Goal: Contribute content

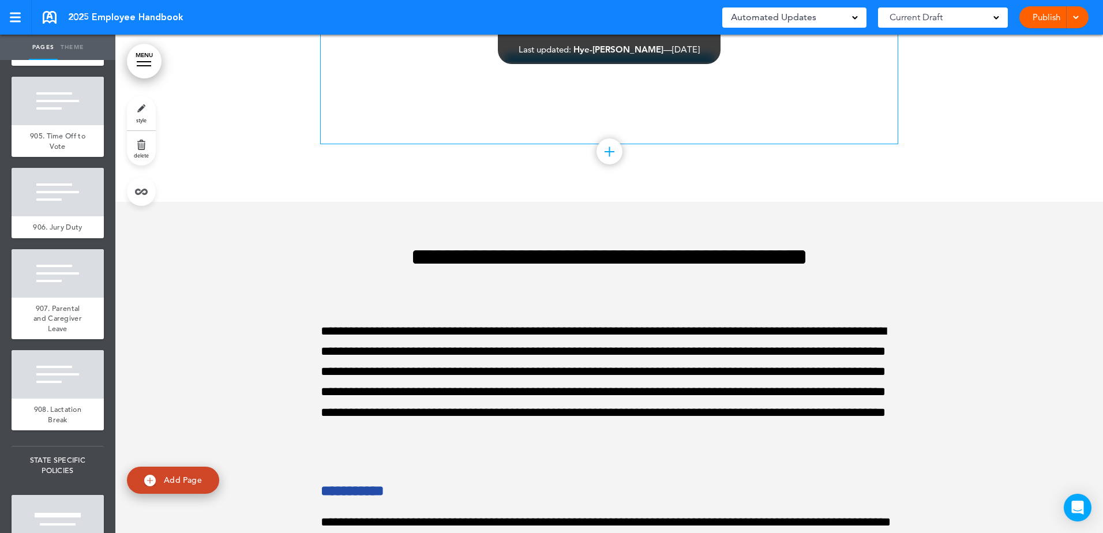
scroll to position [89757, 0]
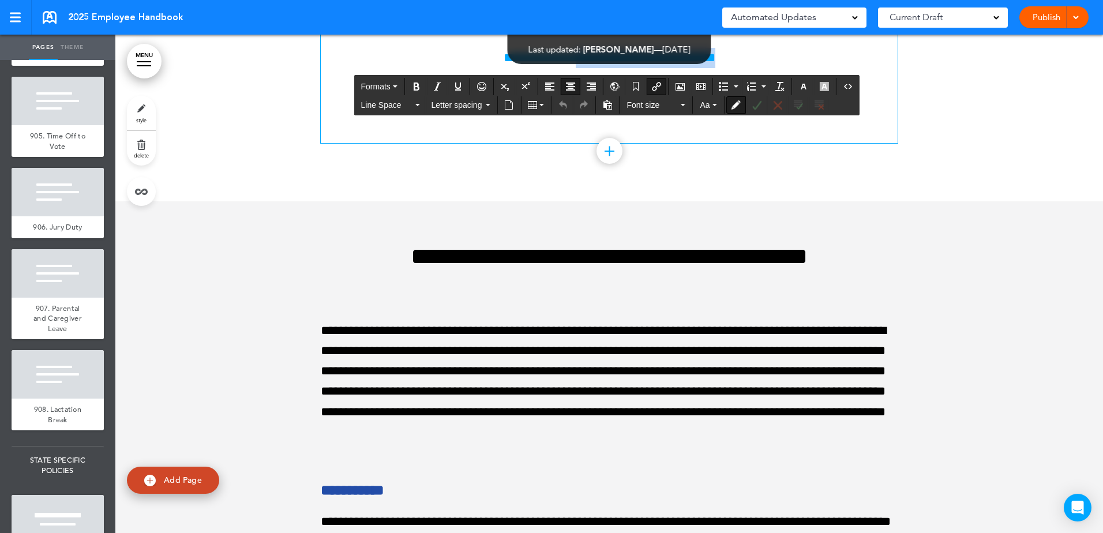
drag, startPoint x: 768, startPoint y: 273, endPoint x: 553, endPoint y: 269, distance: 215.2
click at [557, 68] on p "**********" at bounding box center [609, 58] width 577 height 20
click at [548, 64] on link "**********" at bounding box center [609, 57] width 212 height 13
drag, startPoint x: 757, startPoint y: 266, endPoint x: 431, endPoint y: 270, distance: 325.3
click at [431, 68] on p "**********" at bounding box center [609, 58] width 577 height 20
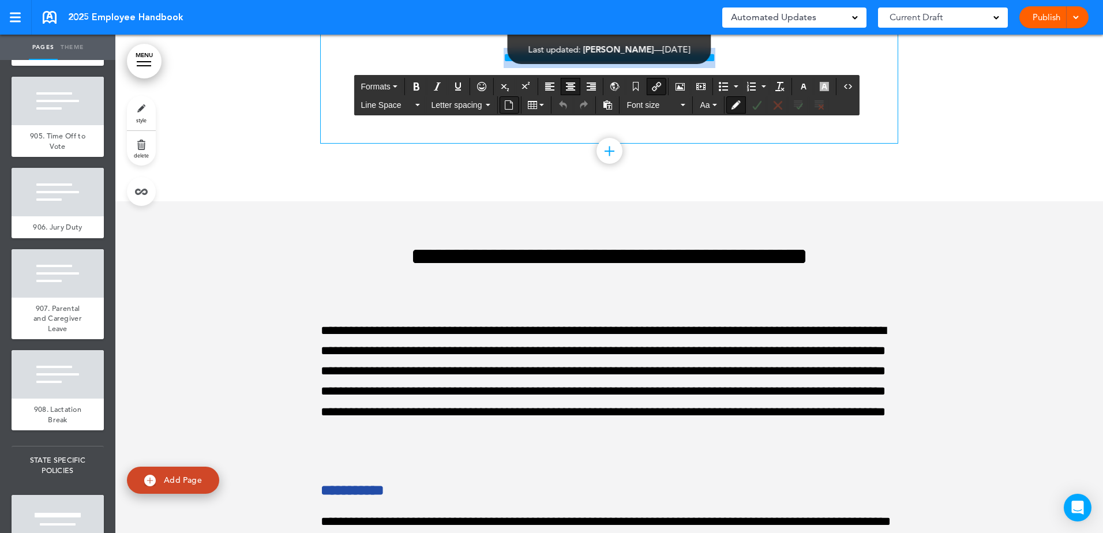
click at [503, 105] on button "Insert document" at bounding box center [508, 105] width 18 height 16
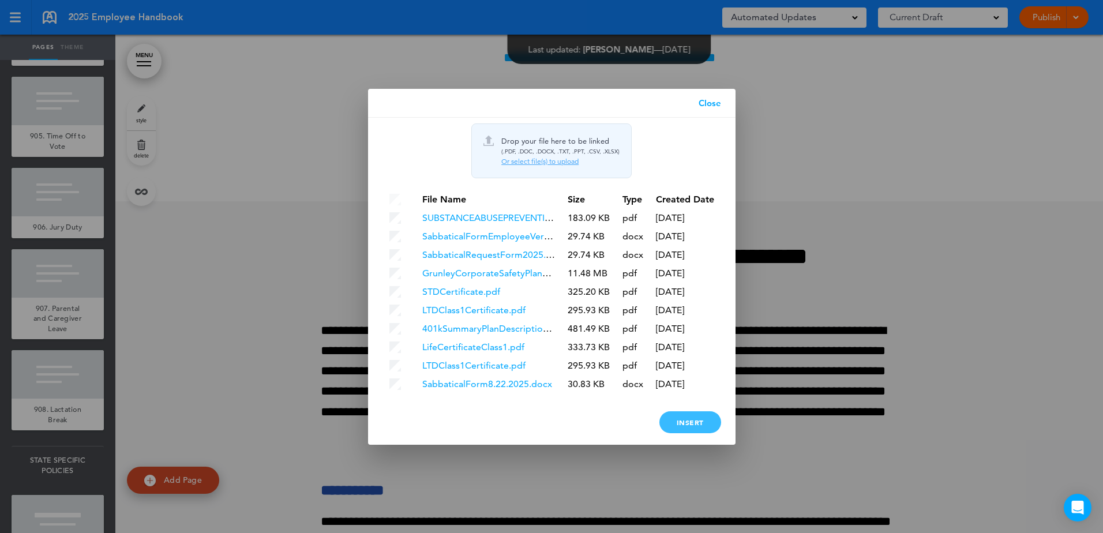
click at [689, 419] on div "Insert" at bounding box center [690, 422] width 62 height 22
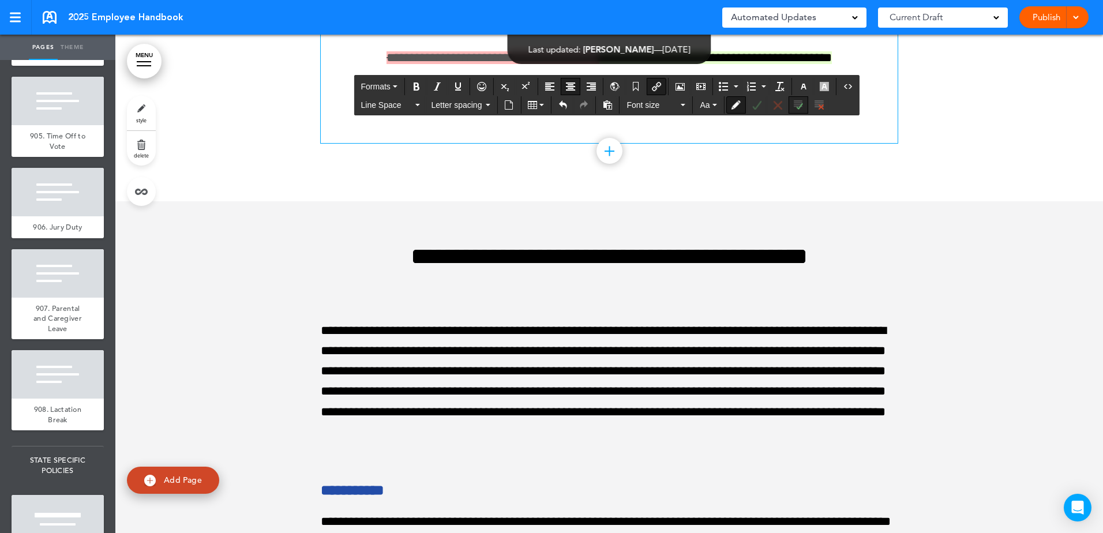
click at [796, 110] on button "Accept all changes" at bounding box center [798, 105] width 18 height 16
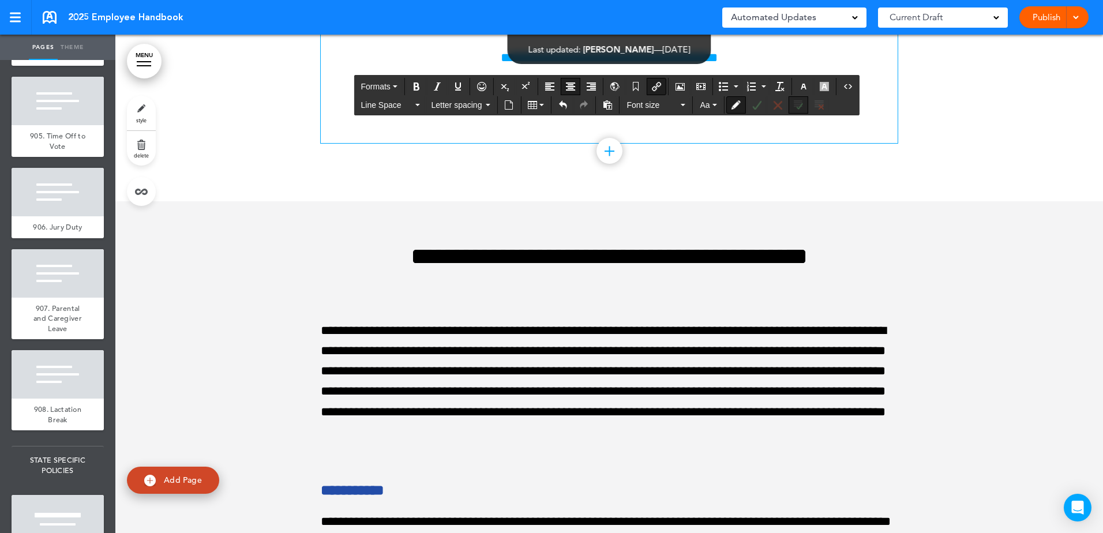
click at [796, 110] on button "Accept all changes" at bounding box center [798, 105] width 18 height 16
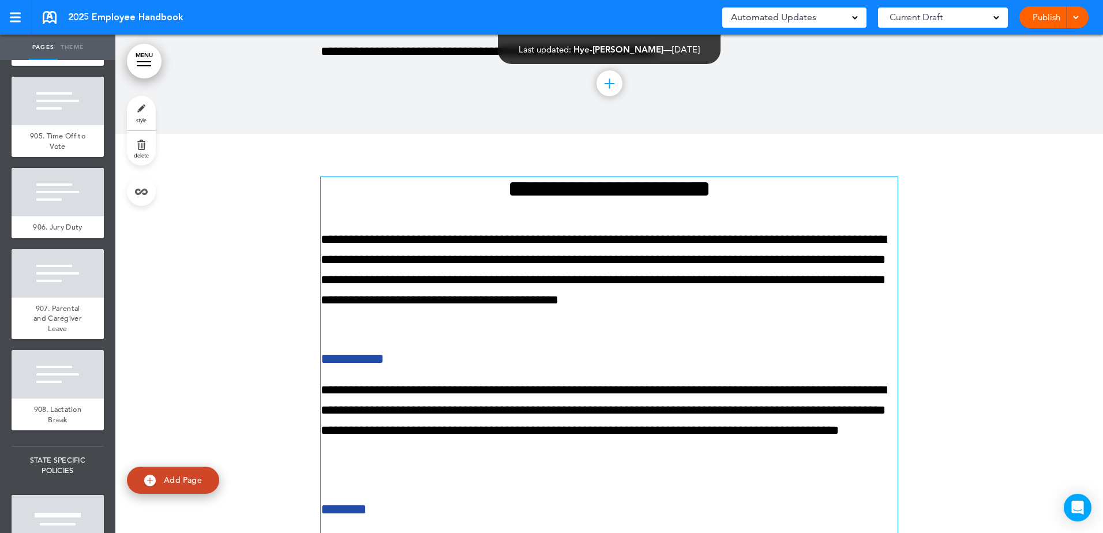
scroll to position [88316, 0]
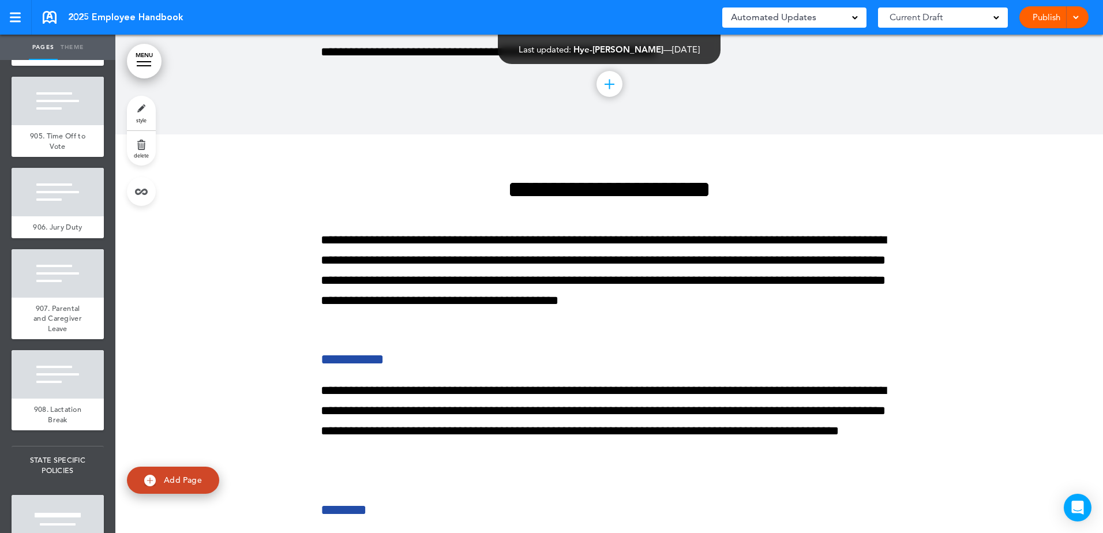
click at [1055, 20] on link "Publish" at bounding box center [1046, 17] width 36 height 22
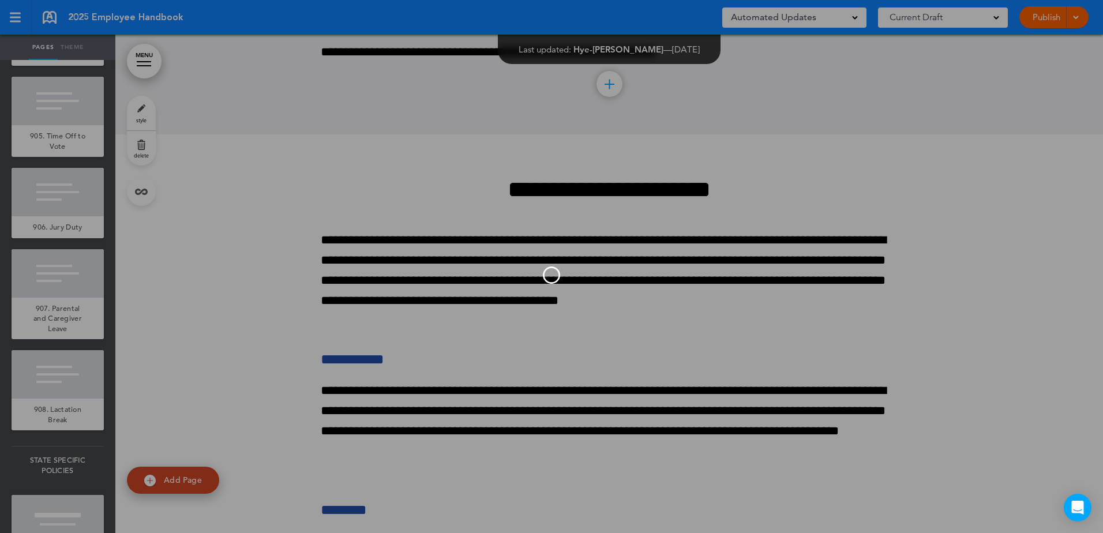
scroll to position [0, 0]
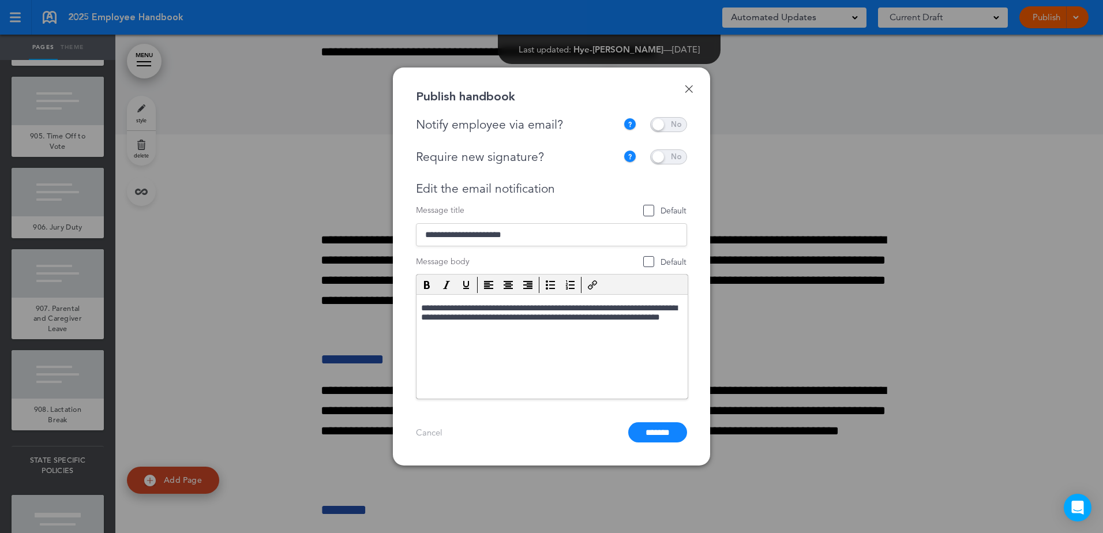
click at [674, 126] on span at bounding box center [668, 124] width 37 height 15
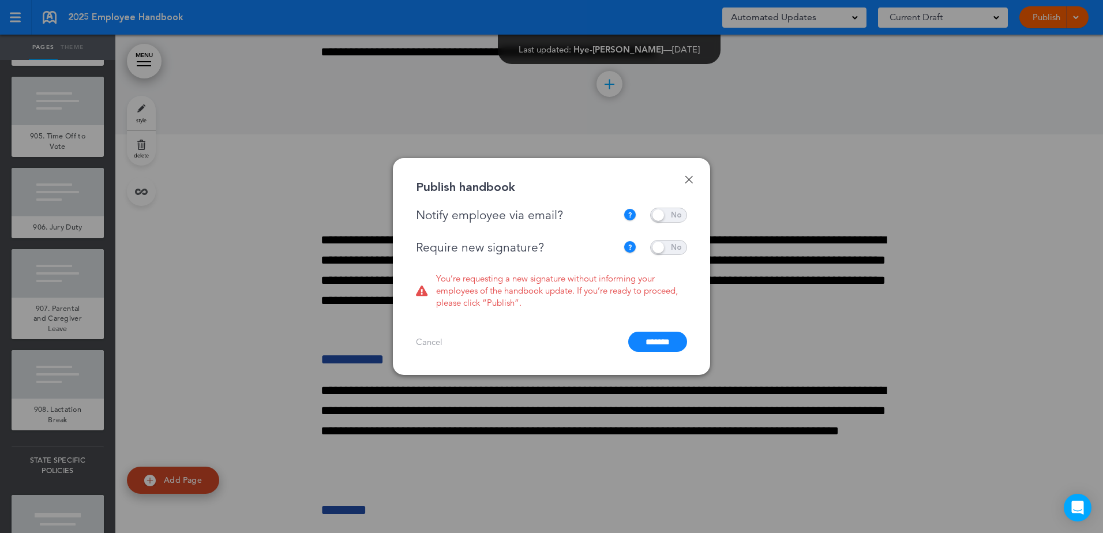
click at [663, 220] on span at bounding box center [668, 215] width 37 height 15
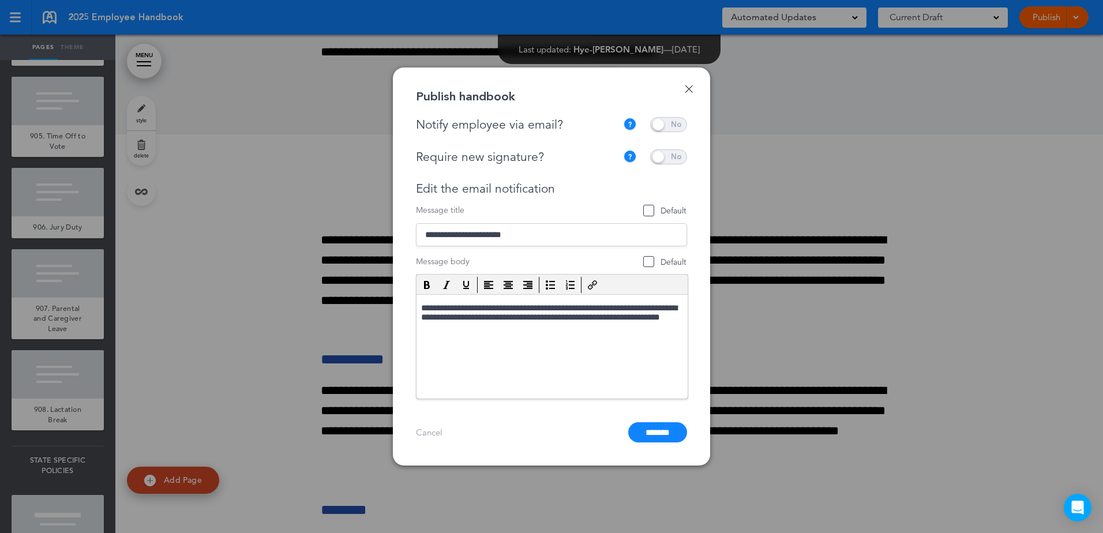
click at [671, 163] on span at bounding box center [668, 156] width 37 height 15
click at [668, 128] on span at bounding box center [668, 124] width 37 height 15
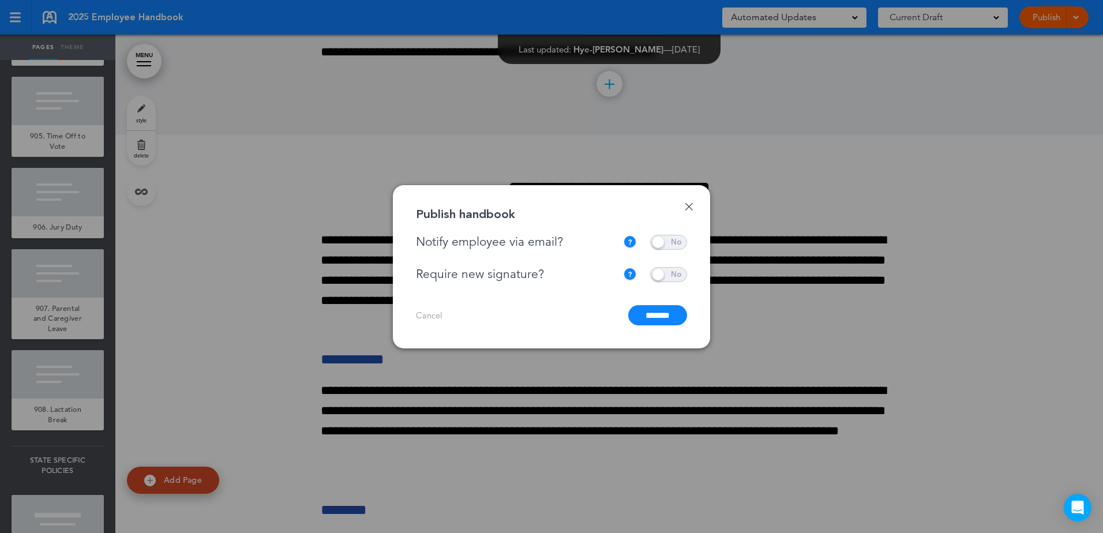
click at [657, 311] on input "*******" at bounding box center [657, 315] width 59 height 20
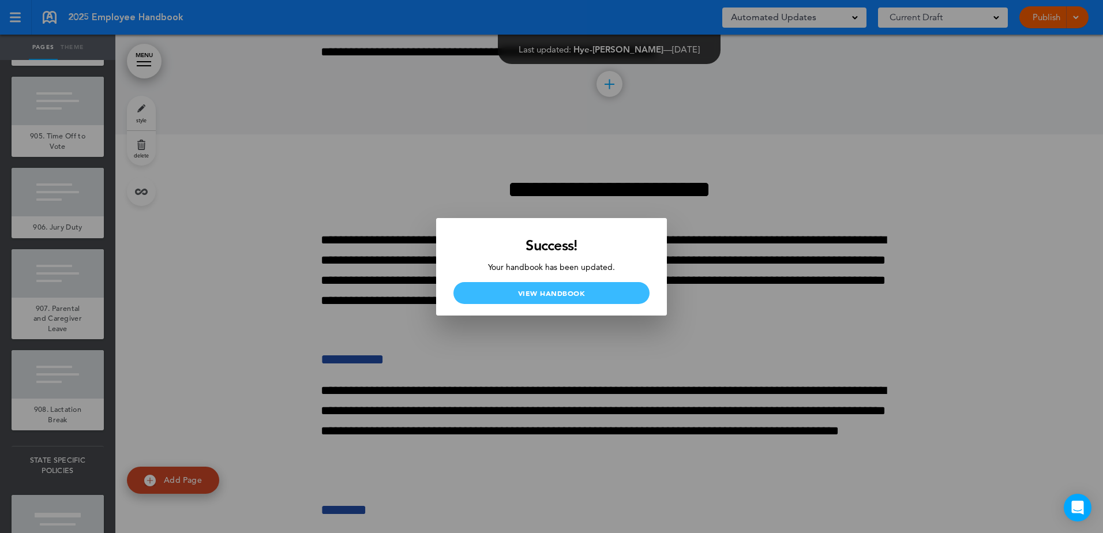
click at [630, 283] on link "View Handbook" at bounding box center [551, 293] width 196 height 22
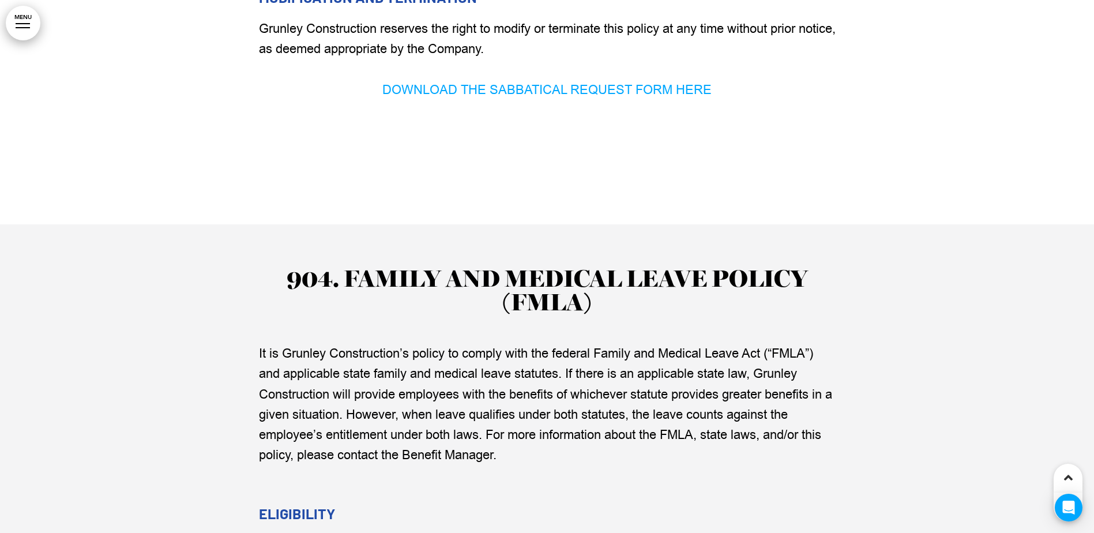
scroll to position [90016, 0]
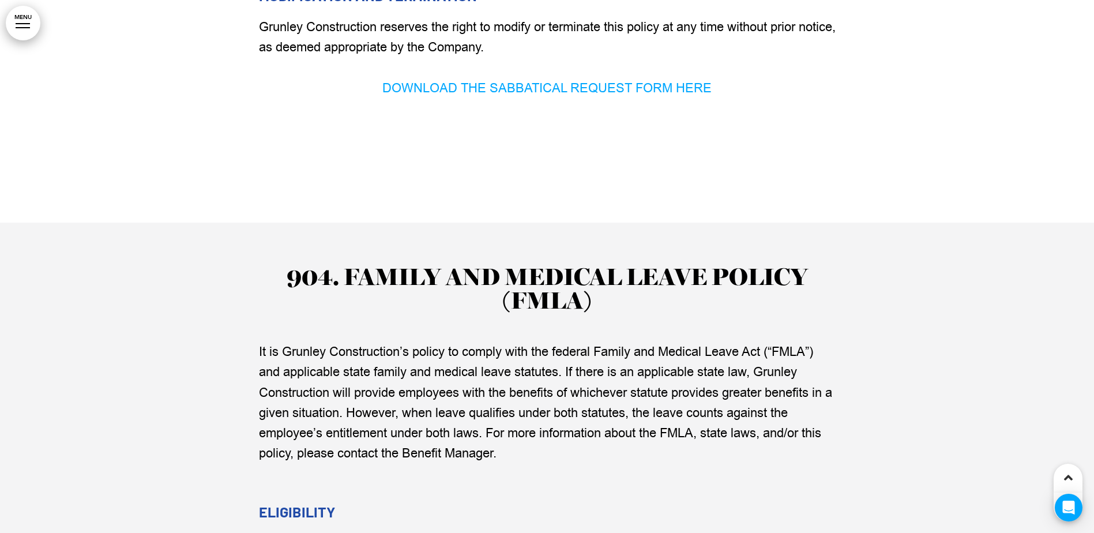
click at [598, 97] on link "DOWNLOAD THE SABBATICAL REQUEST FORM HERE" at bounding box center [546, 88] width 329 height 17
